Goal: Task Accomplishment & Management: Use online tool/utility

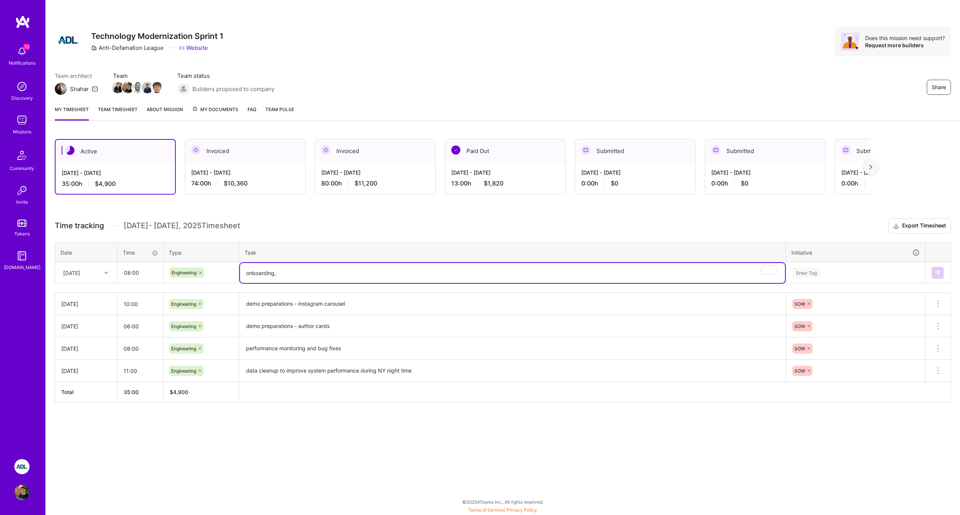
click at [279, 278] on textarea "onboarding," at bounding box center [512, 273] width 545 height 20
type textarea "onboarding"
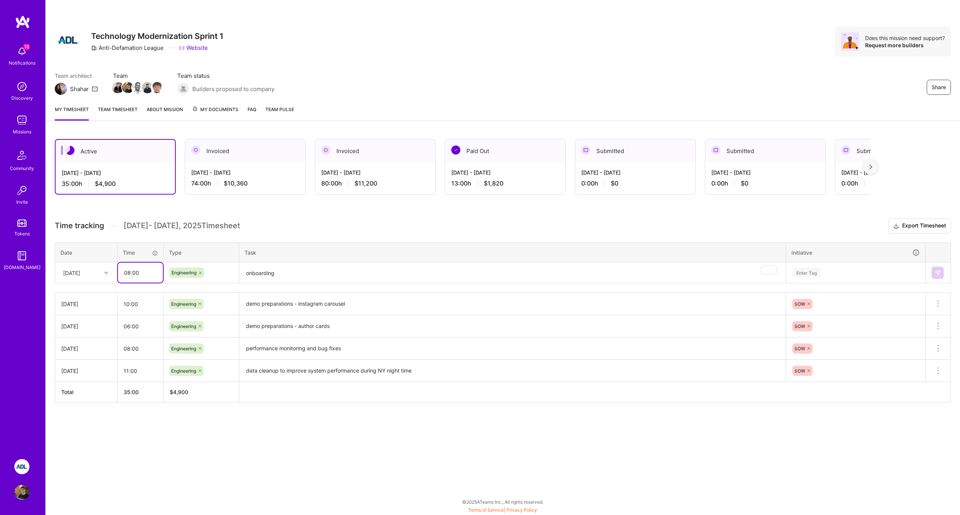
click at [128, 273] on input "08:00" at bounding box center [140, 273] width 45 height 20
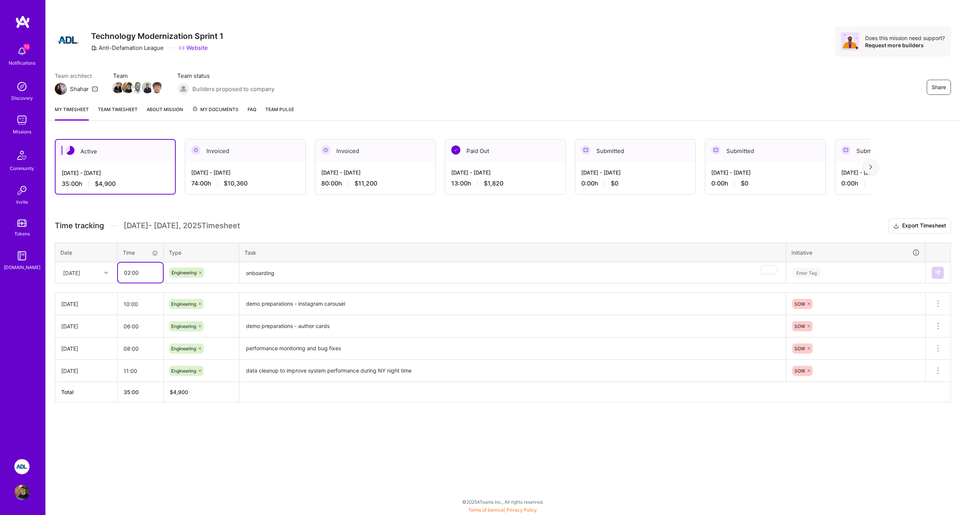
type input "02:00"
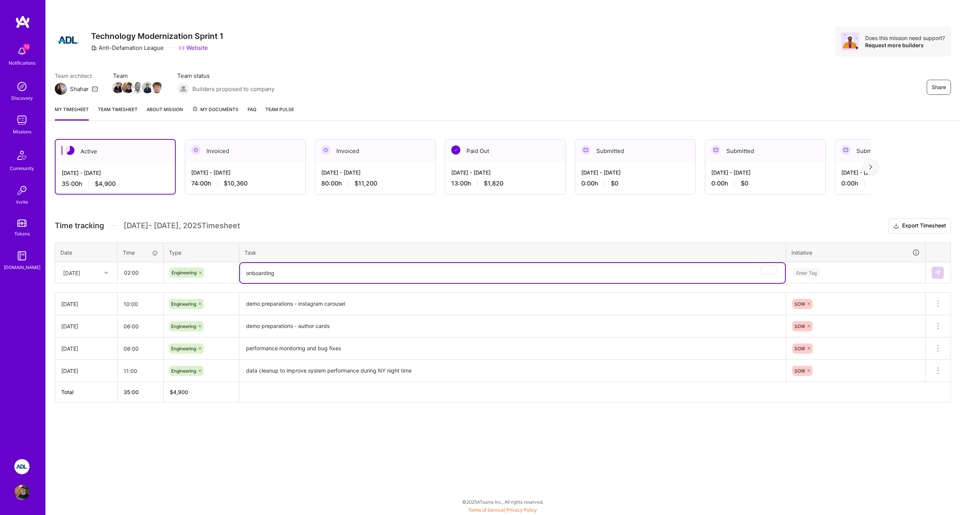
click at [272, 266] on textarea "onboarding" at bounding box center [512, 273] width 545 height 20
click at [832, 278] on div "Enter Tag" at bounding box center [855, 273] width 138 height 20
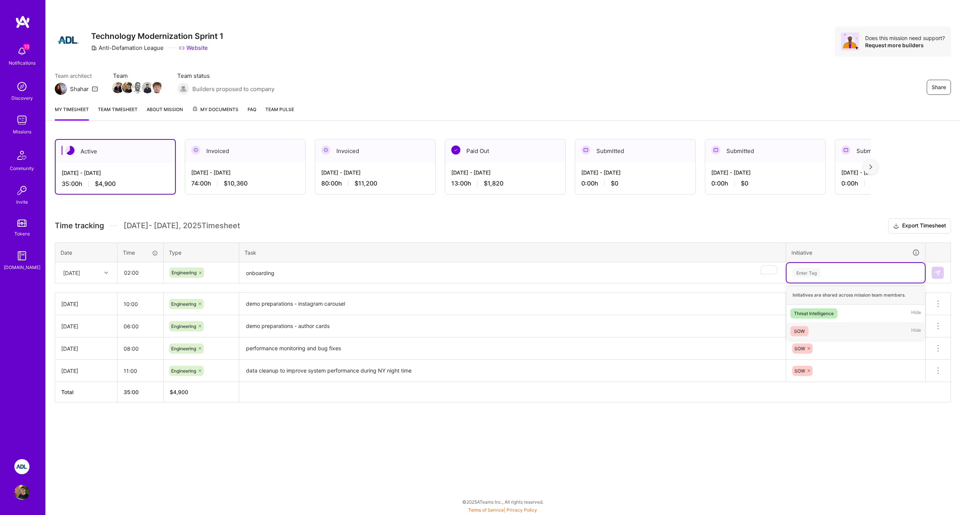
click at [827, 326] on div "SOW Hide" at bounding box center [855, 331] width 138 height 18
click at [329, 268] on textarea "onboarding" at bounding box center [512, 273] width 545 height 20
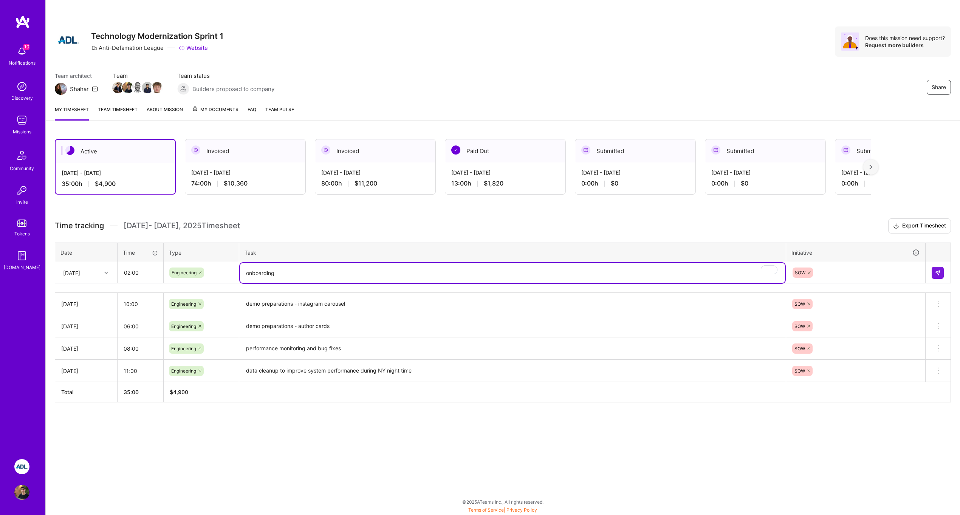
click at [317, 272] on textarea "onboarding" at bounding box center [512, 273] width 545 height 20
type textarea "onboarding stuff"
click at [940, 270] on button at bounding box center [937, 273] width 12 height 12
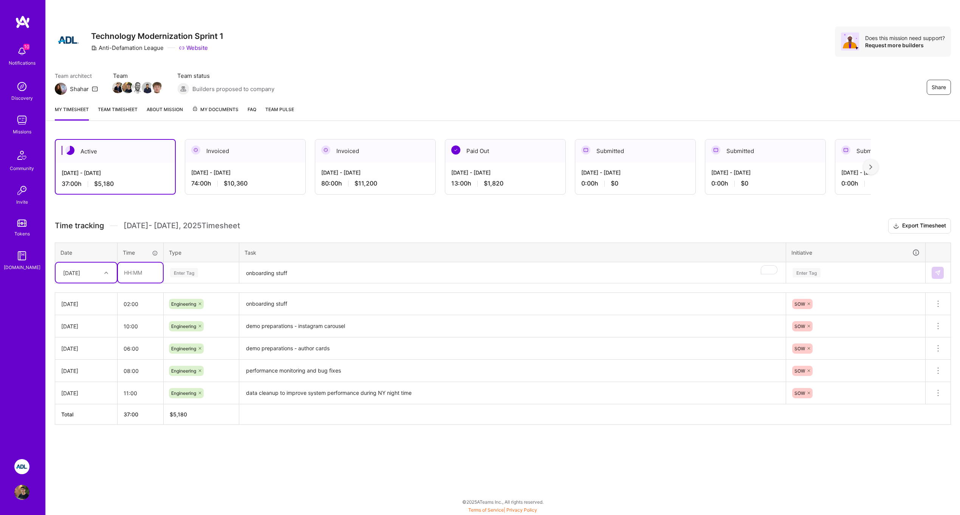
click at [146, 272] on input "text" at bounding box center [140, 273] width 45 height 20
type input "04:00"
click at [192, 280] on div "Enter Tag" at bounding box center [201, 273] width 74 height 20
click at [197, 350] on span "Engineering" at bounding box center [184, 351] width 32 height 10
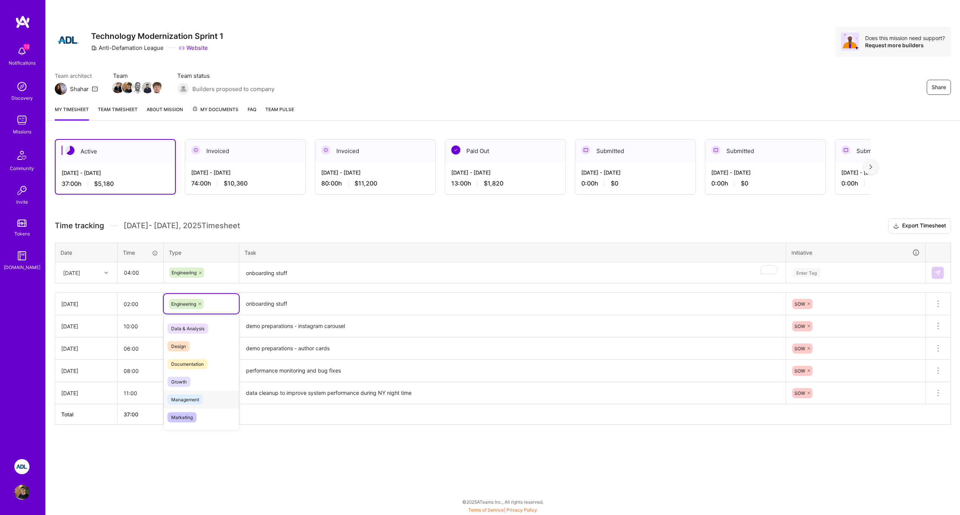
click at [179, 402] on span "Management" at bounding box center [185, 399] width 36 height 10
click at [278, 265] on textarea "onboarding stuff" at bounding box center [512, 273] width 545 height 20
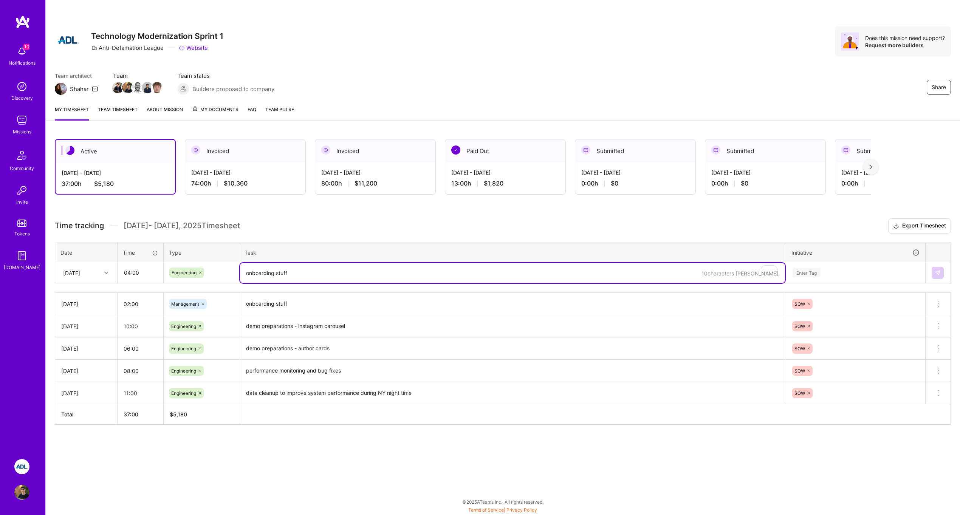
click at [181, 278] on div "Engineering" at bounding box center [201, 273] width 74 height 20
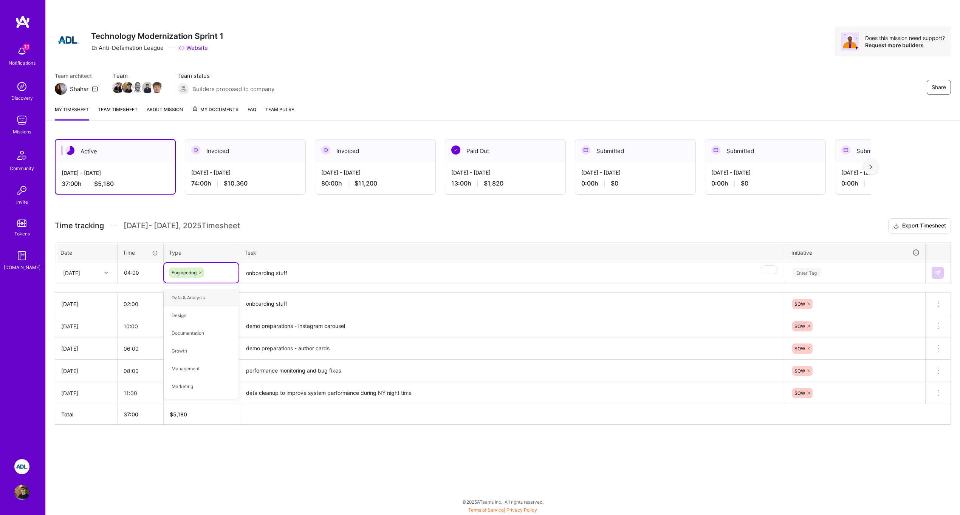
click at [313, 278] on textarea "onboarding stuff" at bounding box center [512, 273] width 545 height 20
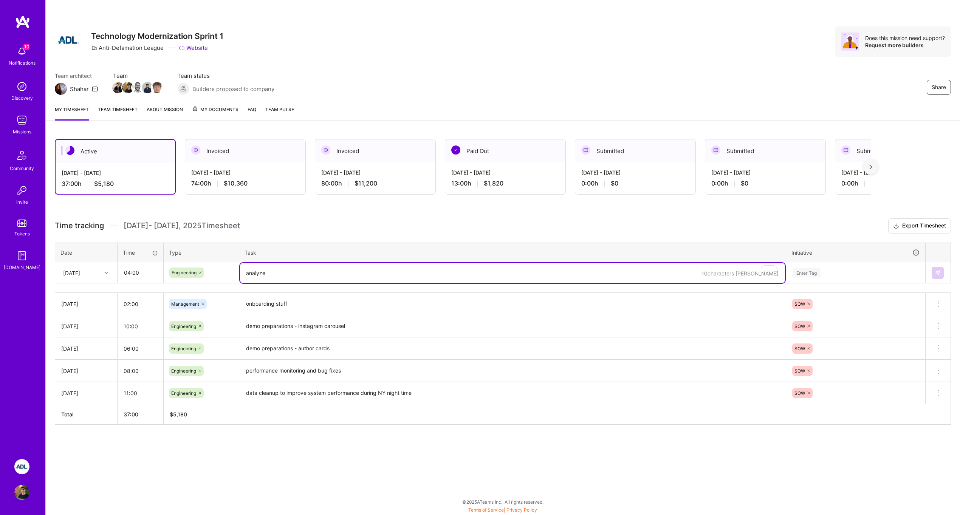
click at [314, 270] on textarea "analyze" at bounding box center [512, 273] width 545 height 20
type textarea "analyze data discrepancy issues"
click at [820, 271] on div "Enter Tag" at bounding box center [806, 273] width 28 height 12
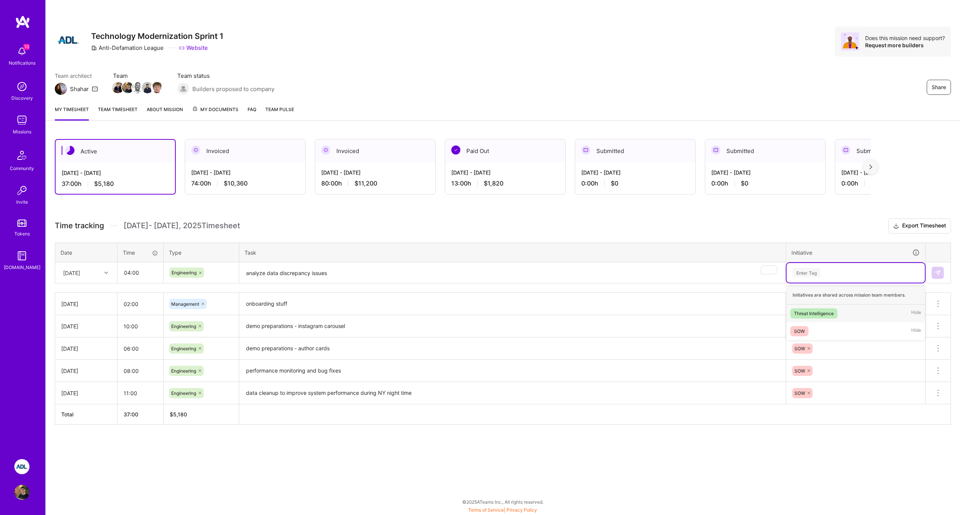
click at [823, 310] on div "Threat Intelligence" at bounding box center [814, 313] width 40 height 8
click at [938, 272] on img at bounding box center [937, 273] width 6 height 6
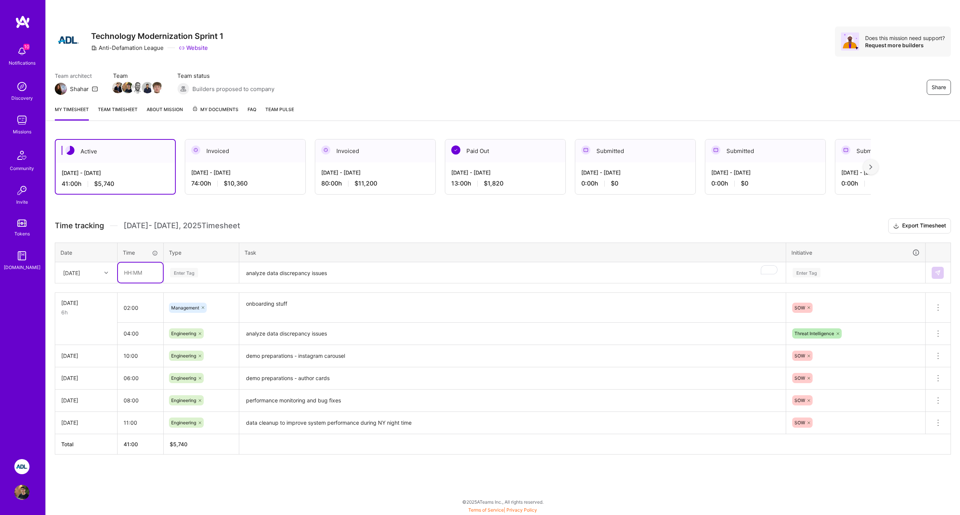
click at [138, 273] on input "text" at bounding box center [140, 273] width 45 height 20
type input "04:00"
click at [210, 274] on div "Enter Tag" at bounding box center [201, 272] width 64 height 9
click at [198, 350] on span "Engineering" at bounding box center [184, 351] width 32 height 10
click at [275, 272] on textarea "analyze data discrepancy issues" at bounding box center [512, 273] width 545 height 20
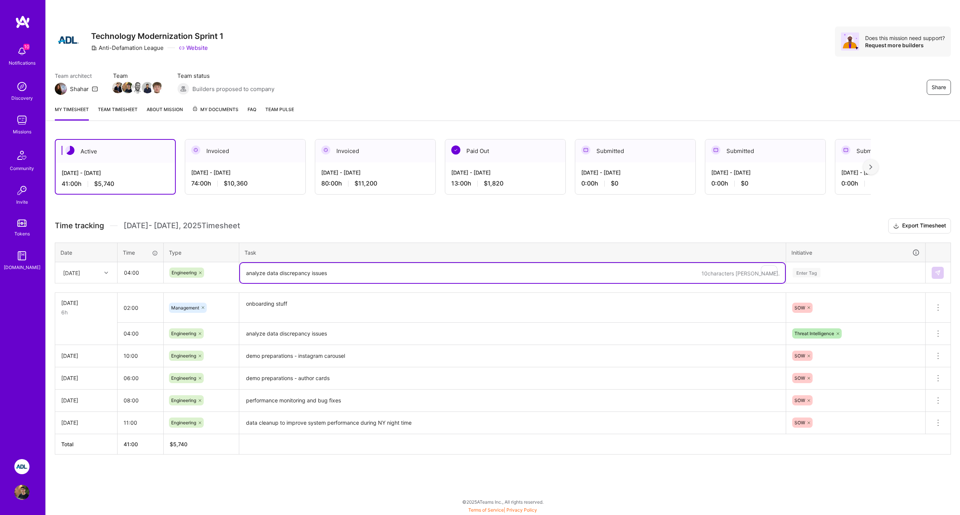
click at [261, 272] on textarea "analyze data discrepancy issues" at bounding box center [512, 273] width 545 height 20
type textarea "extend author info planning"
click at [810, 274] on div "Enter Tag" at bounding box center [806, 273] width 28 height 12
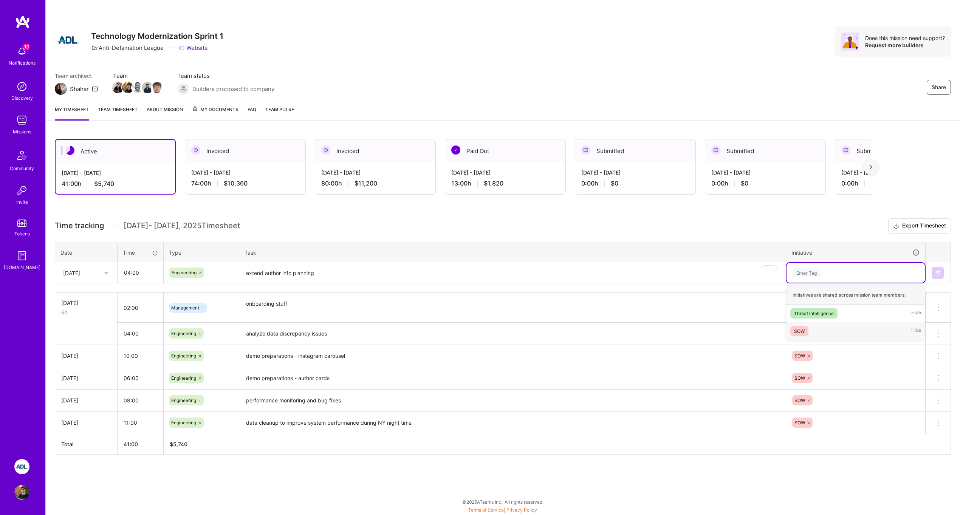
click at [826, 326] on div "SOW Hide" at bounding box center [855, 331] width 138 height 18
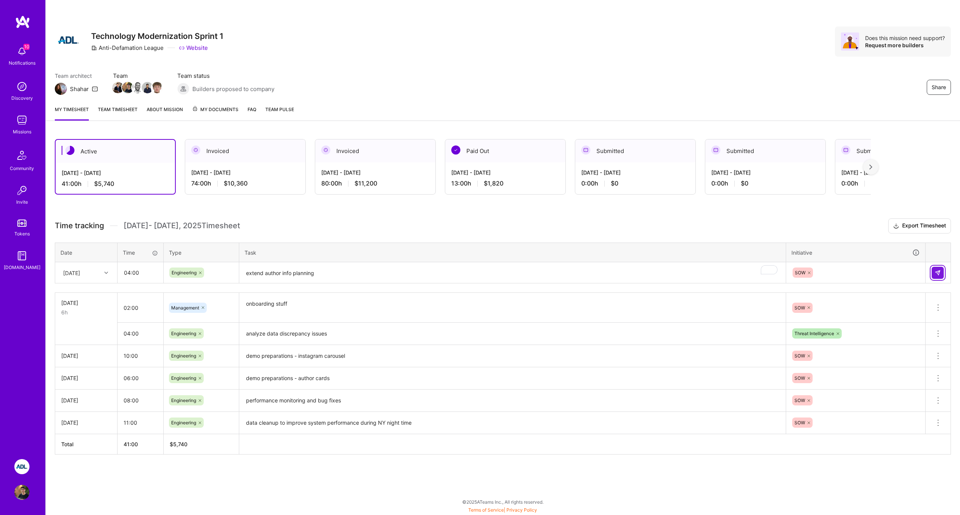
click at [943, 271] on button at bounding box center [937, 273] width 12 height 12
